Goal: Check status: Check status

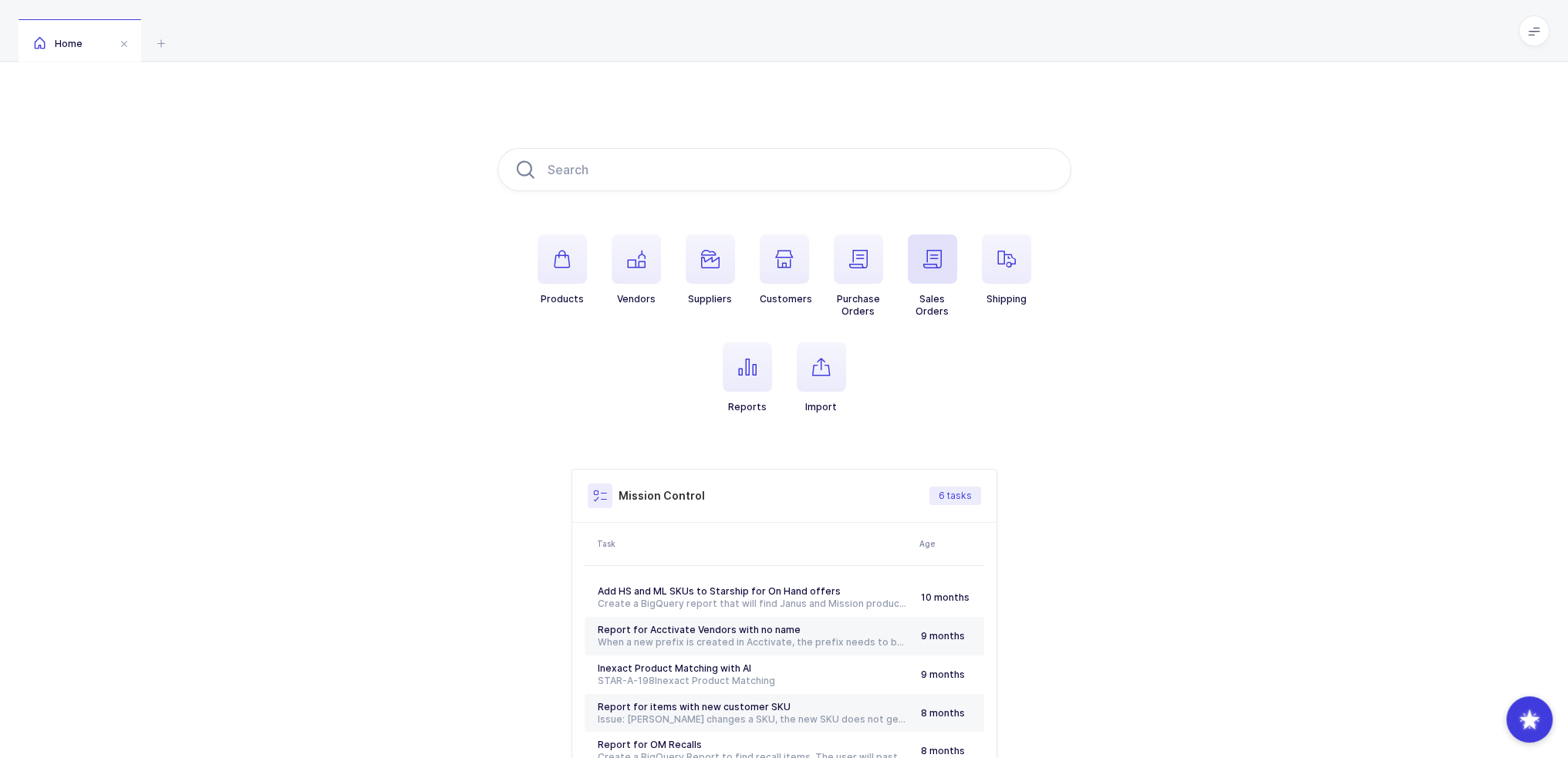
click at [946, 277] on span "button" at bounding box center [932, 259] width 50 height 50
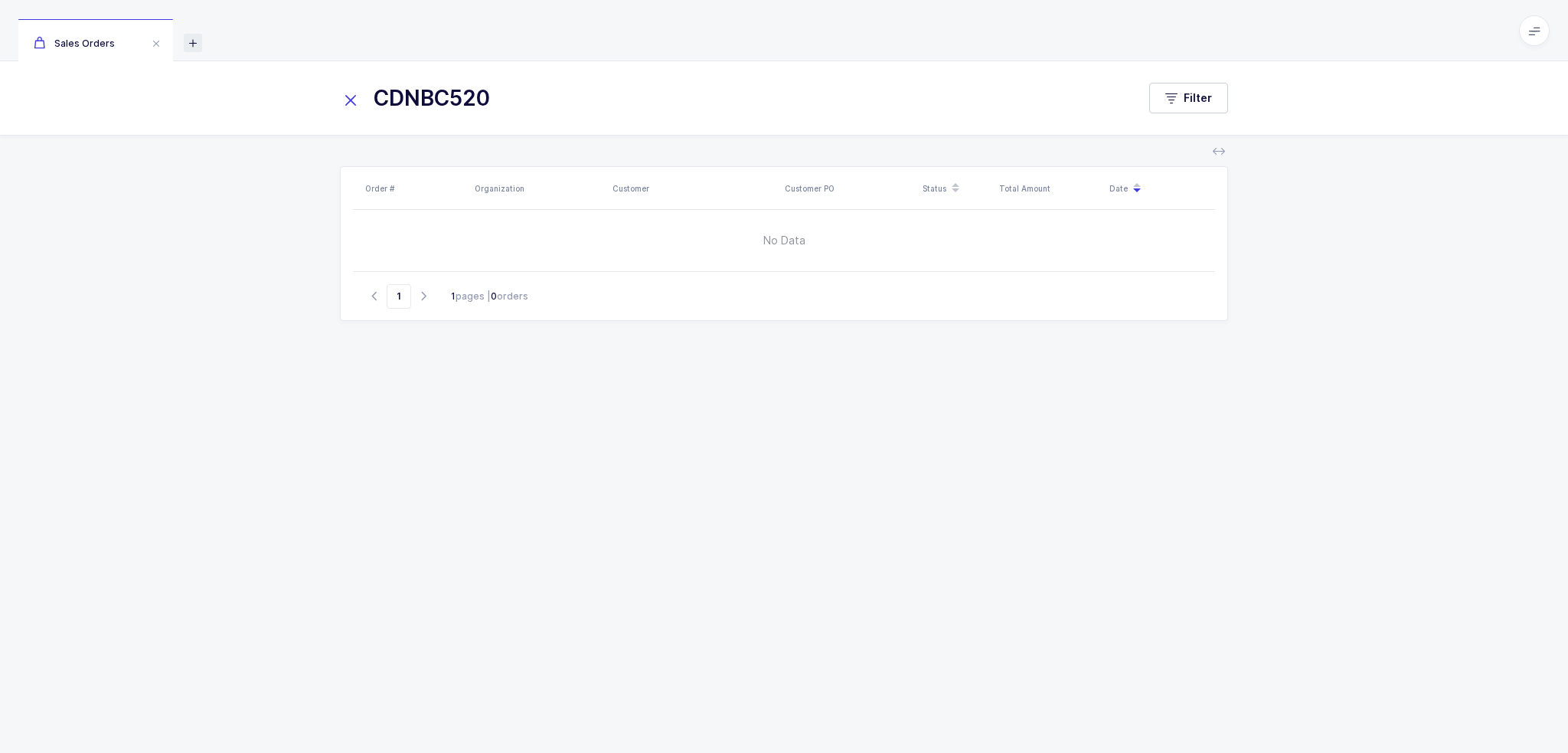
type input "CDNBC520"
click at [184, 42] on icon at bounding box center [193, 42] width 18 height 18
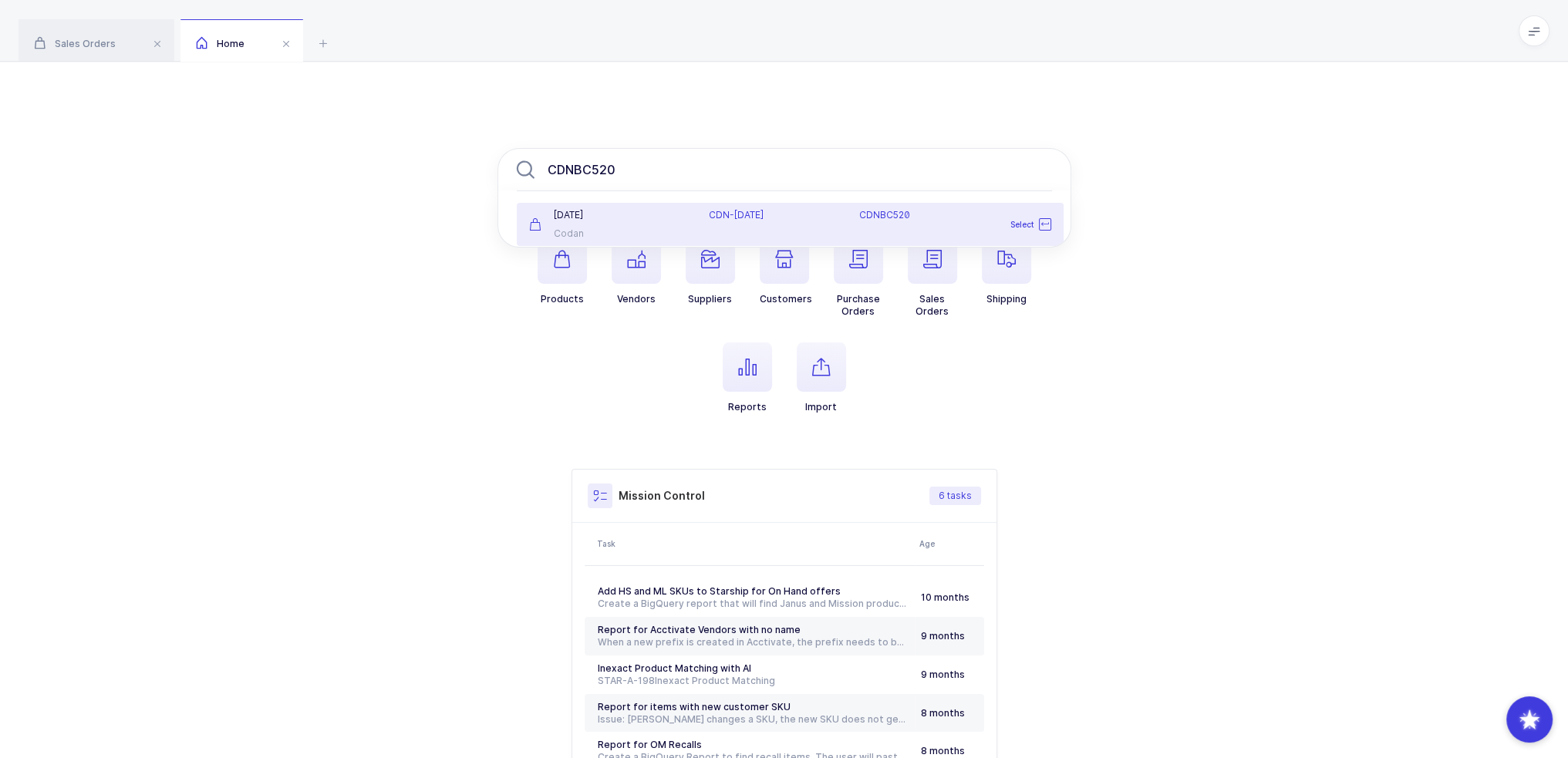
type input "CDNBC520"
click at [777, 214] on div "CDN-BC520" at bounding box center [774, 215] width 132 height 12
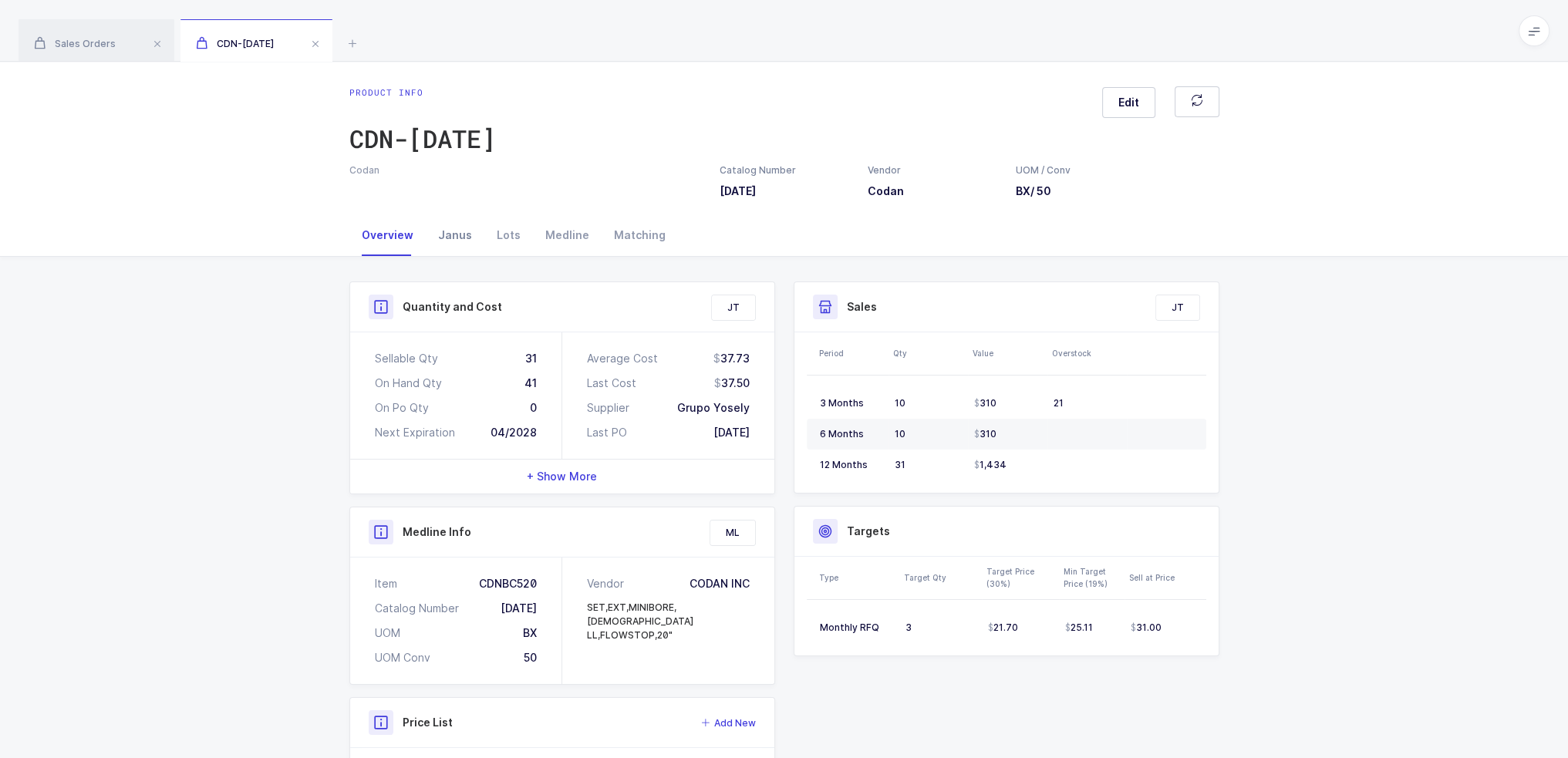
click at [441, 240] on div "Janus" at bounding box center [454, 235] width 58 height 42
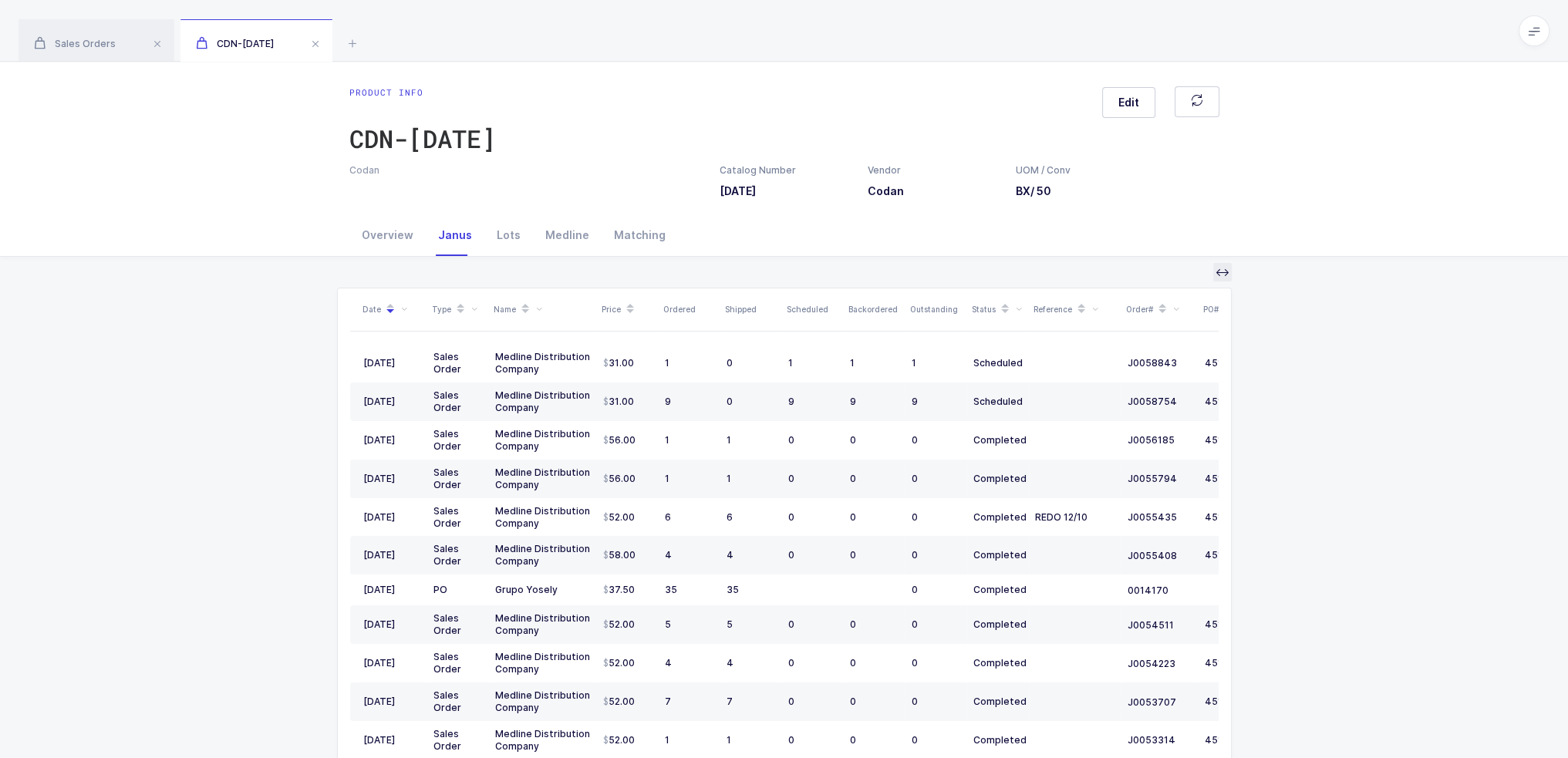
click at [1226, 271] on icon at bounding box center [1222, 271] width 12 height 12
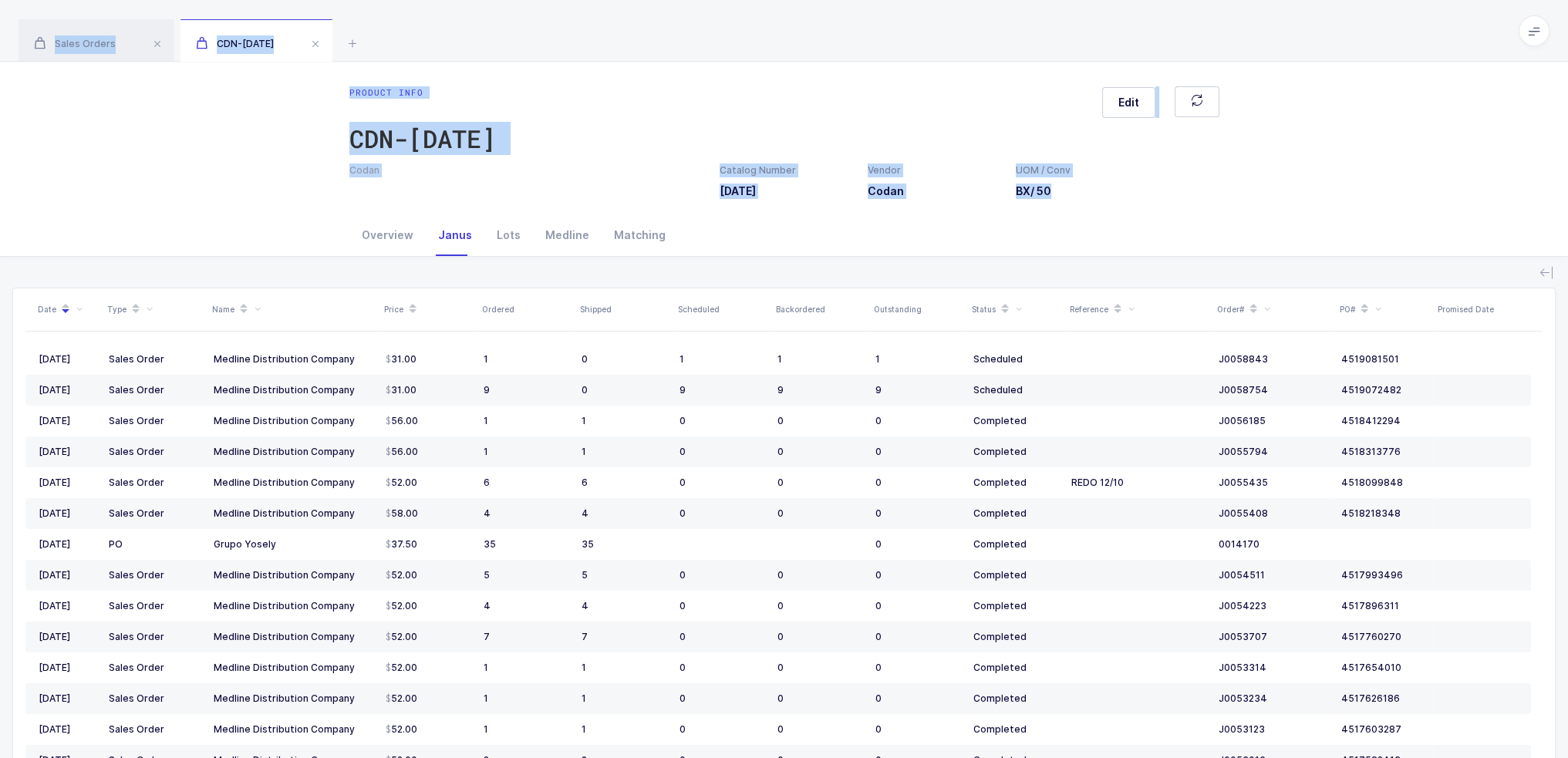
drag, startPoint x: 891, startPoint y: 245, endPoint x: 891, endPoint y: 18, distance: 227.0
click at [891, 18] on div "Sales Orders CDN-BC520 CDNBC520 Filter Order # Organization Customer Customer P…" at bounding box center [784, 455] width 1568 height 911
click at [891, 18] on div "Sales Orders CDN-BC520" at bounding box center [784, 31] width 1568 height 62
drag, startPoint x: 891, startPoint y: 18, endPoint x: 836, endPoint y: 274, distance: 261.8
click at [836, 274] on div "Sales Orders CDN-BC520 CDNBC520 Filter Order # Organization Customer Customer P…" at bounding box center [784, 455] width 1568 height 911
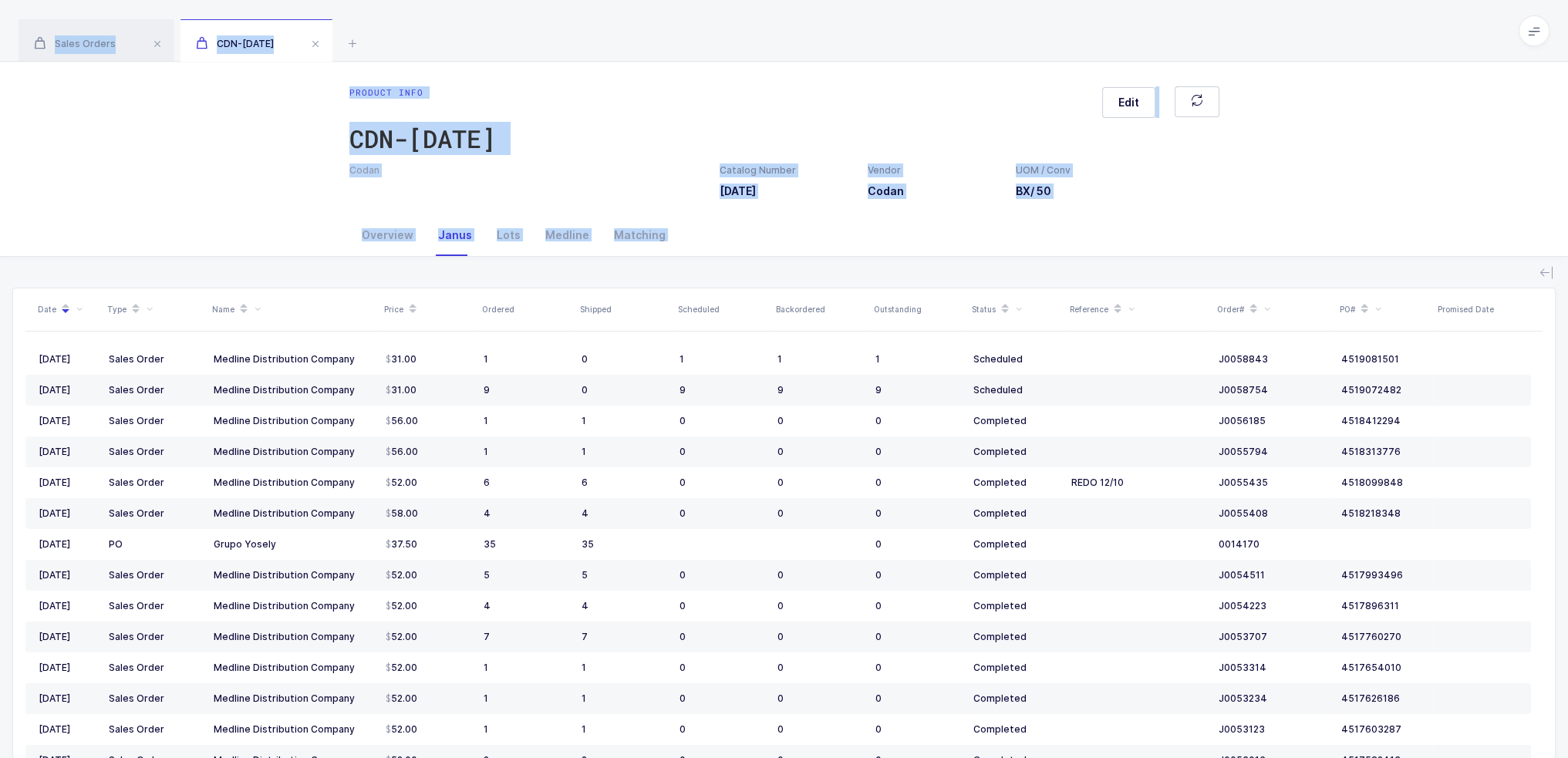
click at [836, 274] on div "Date Type Name Price Ordered Shipped Scheduled Backordered Outstanding Status R…" at bounding box center [784, 584] width 1543 height 654
drag, startPoint x: 836, startPoint y: 274, endPoint x: 843, endPoint y: 22, distance: 252.1
click at [843, 22] on div "Sales Orders CDN-BC520 CDNBC520 Filter Order # Organization Customer Customer P…" at bounding box center [784, 455] width 1568 height 911
click at [843, 22] on div "Sales Orders CDN-BC520" at bounding box center [784, 31] width 1568 height 62
drag, startPoint x: 843, startPoint y: 22, endPoint x: 786, endPoint y: 261, distance: 245.7
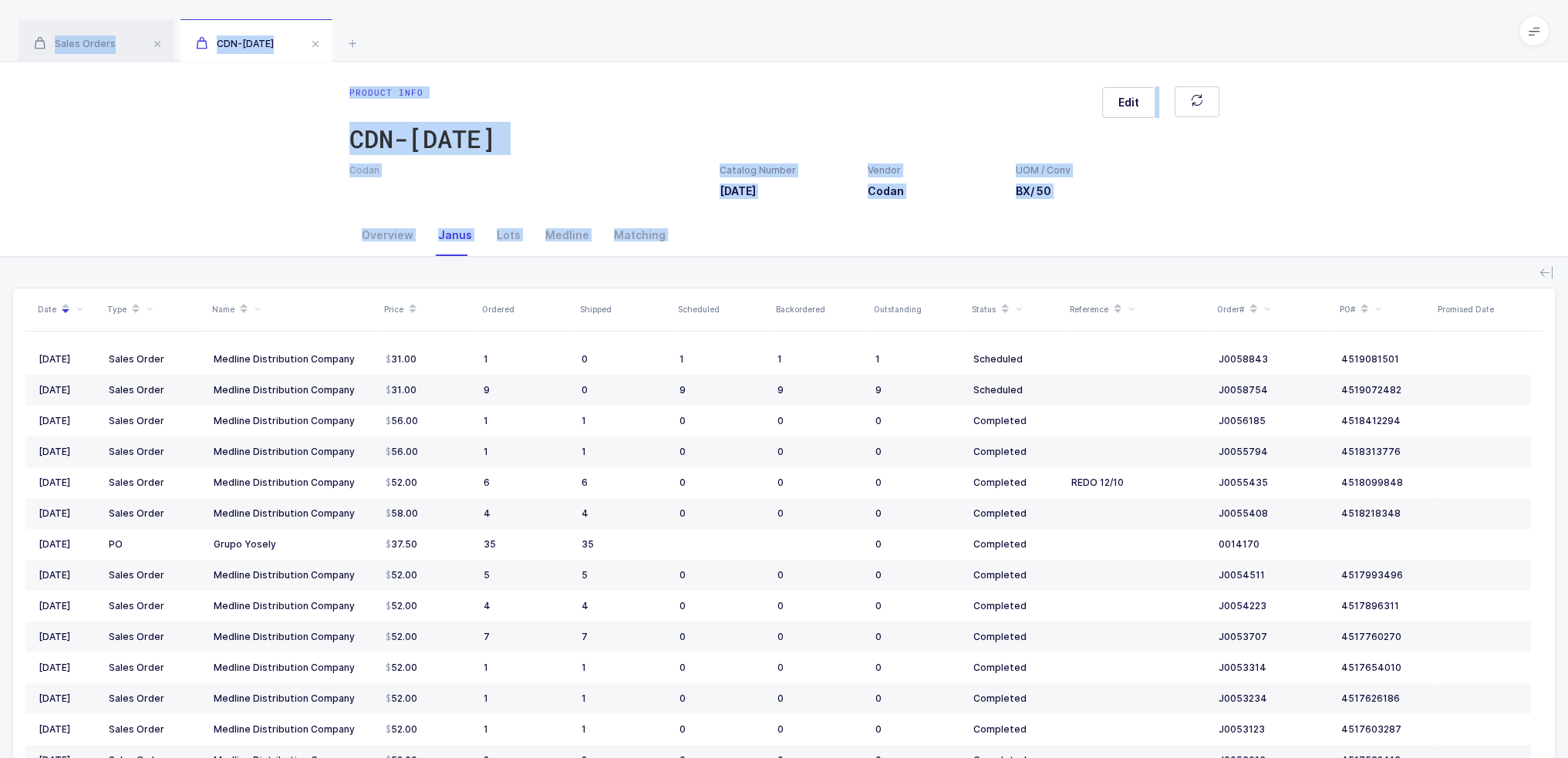
click at [786, 261] on div "Sales Orders CDN-BC520 CDNBC520 Filter Order # Organization Customer Customer P…" at bounding box center [784, 455] width 1568 height 911
click at [786, 261] on div "Date Type Name Price Ordered Shipped Scheduled Backordered Outstanding Status R…" at bounding box center [784, 584] width 1543 height 654
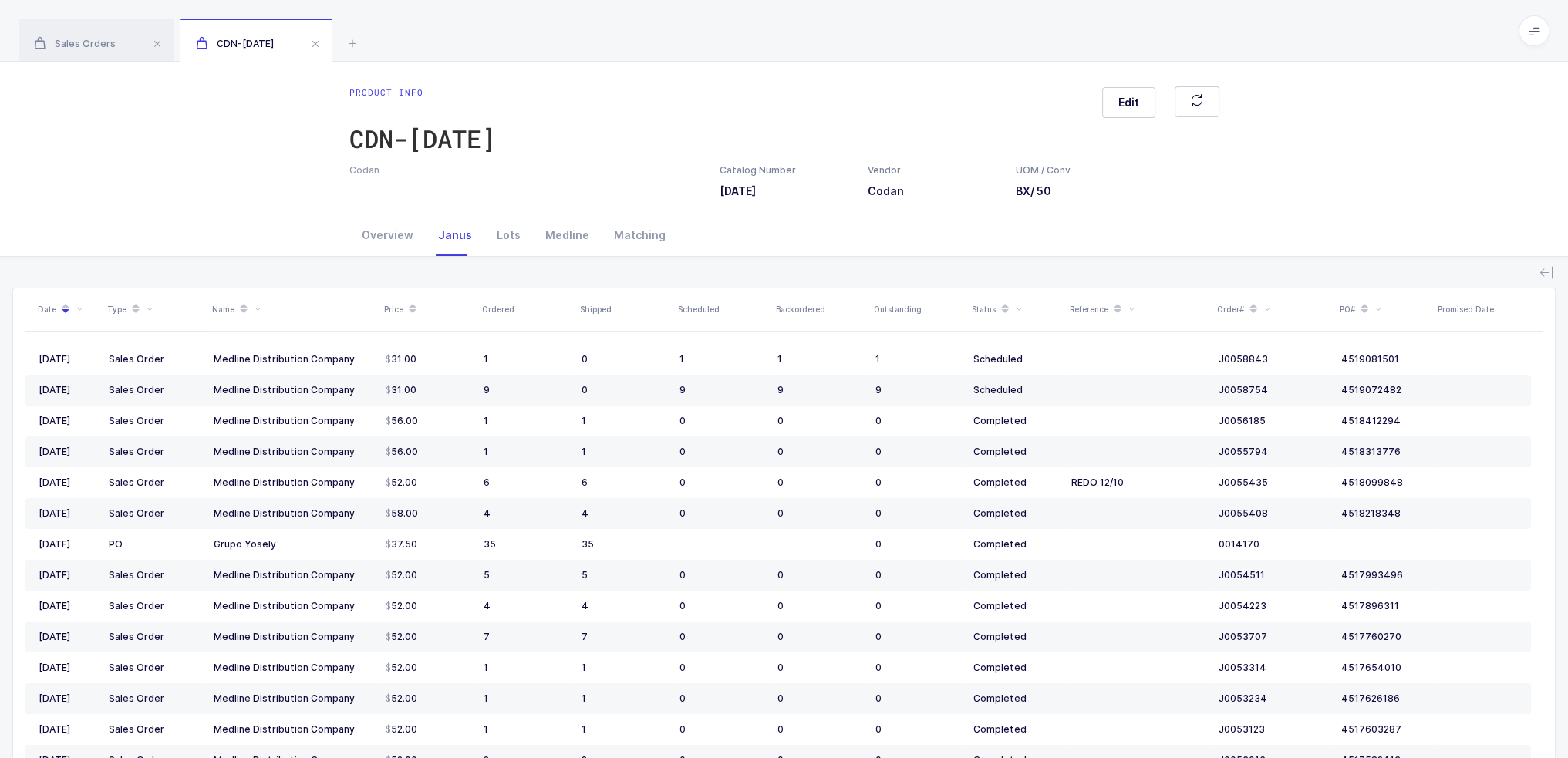
drag, startPoint x: 1477, startPoint y: 675, endPoint x: 1348, endPoint y: 196, distance: 496.1
click at [1348, 196] on div "Product info CDN-BC520 Edit Codan Catalog Number BC520 Vendor Codan UOM / Conv …" at bounding box center [784, 487] width 1568 height 849
click at [1348, 196] on div "Product info CDN-BC520 Edit Codan Catalog Number BC520 Vendor Codan UOM / Conv …" at bounding box center [784, 139] width 1568 height 153
drag, startPoint x: 1348, startPoint y: 196, endPoint x: 1348, endPoint y: 249, distance: 53.0
click at [1348, 249] on div "Product info CDN-BC520 Edit Codan Catalog Number BC520 Vendor Codan UOM / Conv …" at bounding box center [784, 487] width 1568 height 849
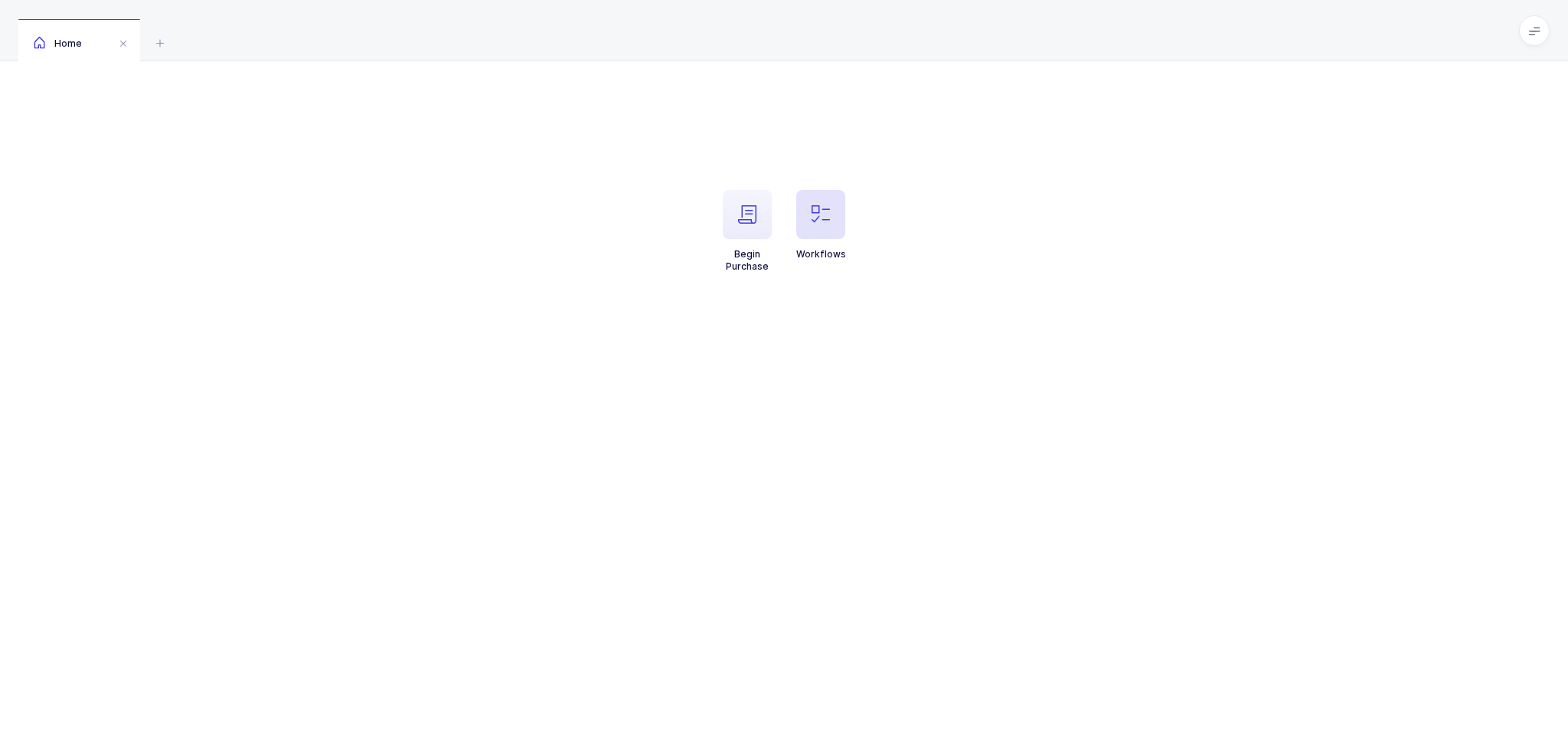
click at [825, 223] on icon "button" at bounding box center [820, 214] width 18 height 18
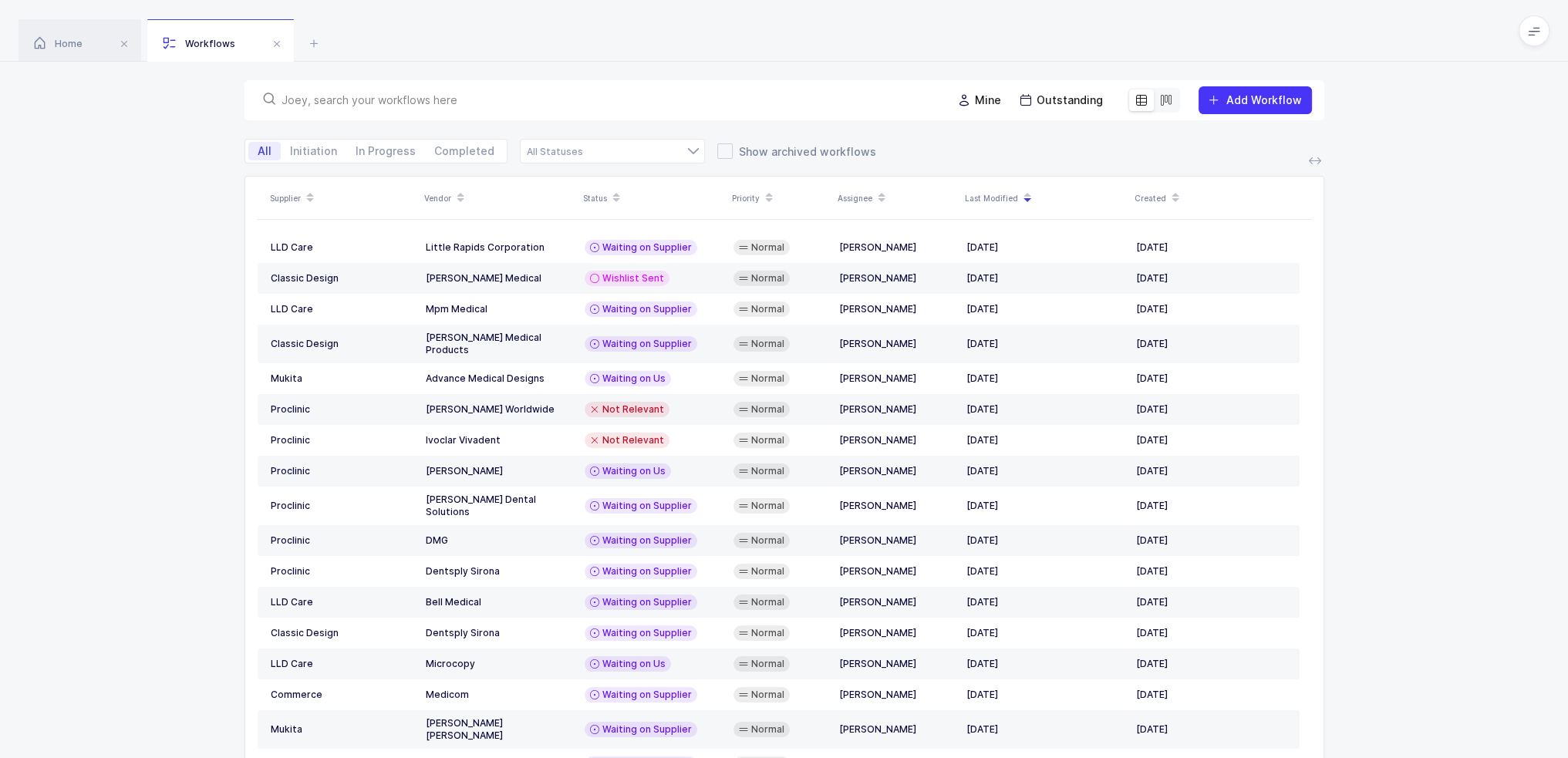
click at [613, 97] on input "text" at bounding box center [607, 100] width 652 height 15
type input "halyard"
